Goal: Information Seeking & Learning: Learn about a topic

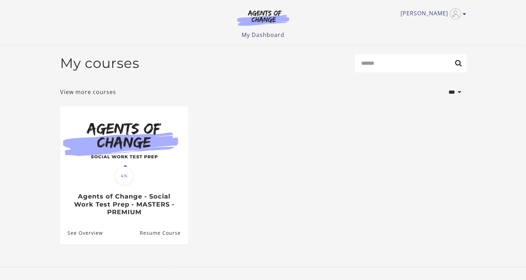
scroll to position [39, 0]
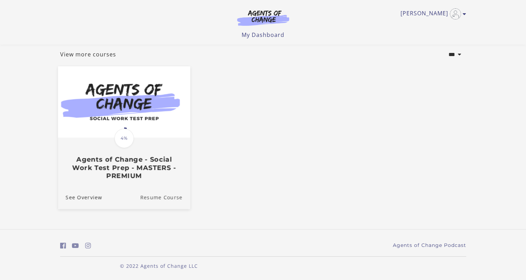
click at [168, 198] on link "Resume Course" at bounding box center [165, 196] width 50 height 23
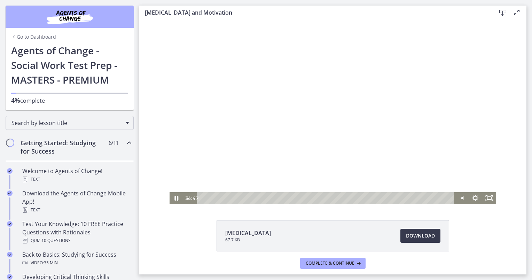
click at [365, 90] on div at bounding box center [332, 112] width 327 height 184
click at [352, 88] on div at bounding box center [332, 112] width 327 height 184
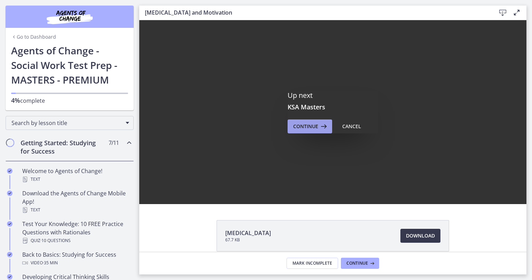
click at [313, 124] on span "Continue" at bounding box center [305, 126] width 25 height 8
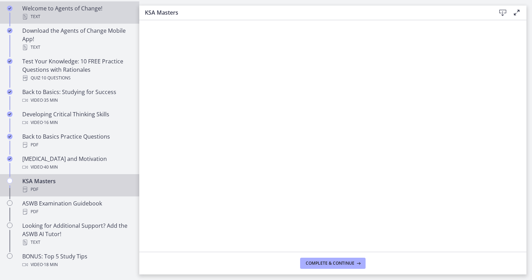
scroll to position [209, 0]
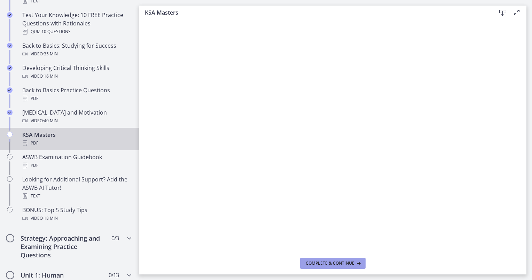
click at [346, 264] on span "Complete & continue" at bounding box center [329, 263] width 49 height 6
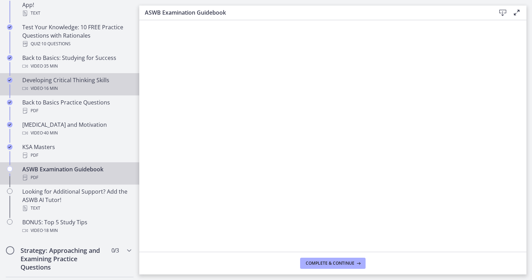
scroll to position [209, 0]
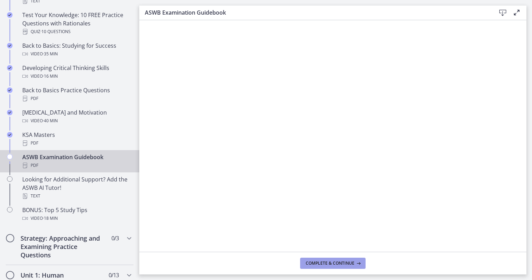
click at [336, 264] on span "Complete & continue" at bounding box center [329, 263] width 49 height 6
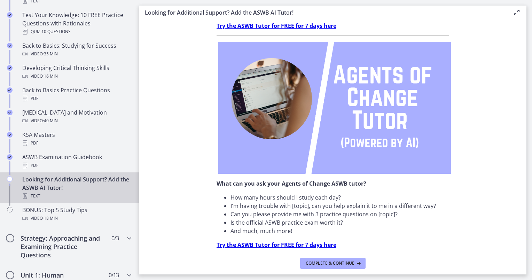
scroll to position [70, 0]
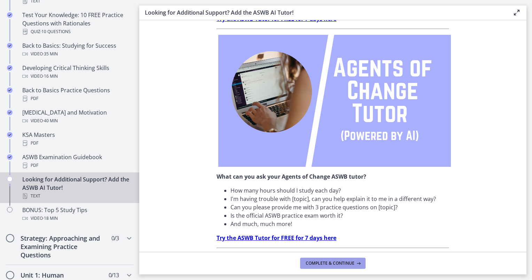
click at [339, 262] on span "Complete & continue" at bounding box center [329, 263] width 49 height 6
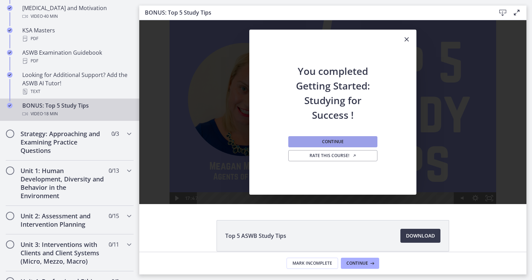
click at [342, 141] on button "Continue" at bounding box center [332, 141] width 89 height 11
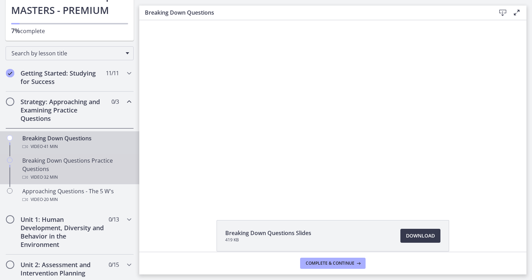
scroll to position [104, 0]
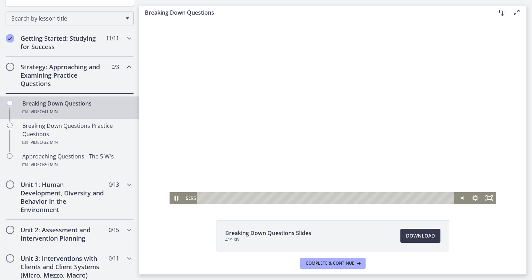
click at [326, 165] on div at bounding box center [332, 112] width 327 height 184
